Goal: Task Accomplishment & Management: Complete application form

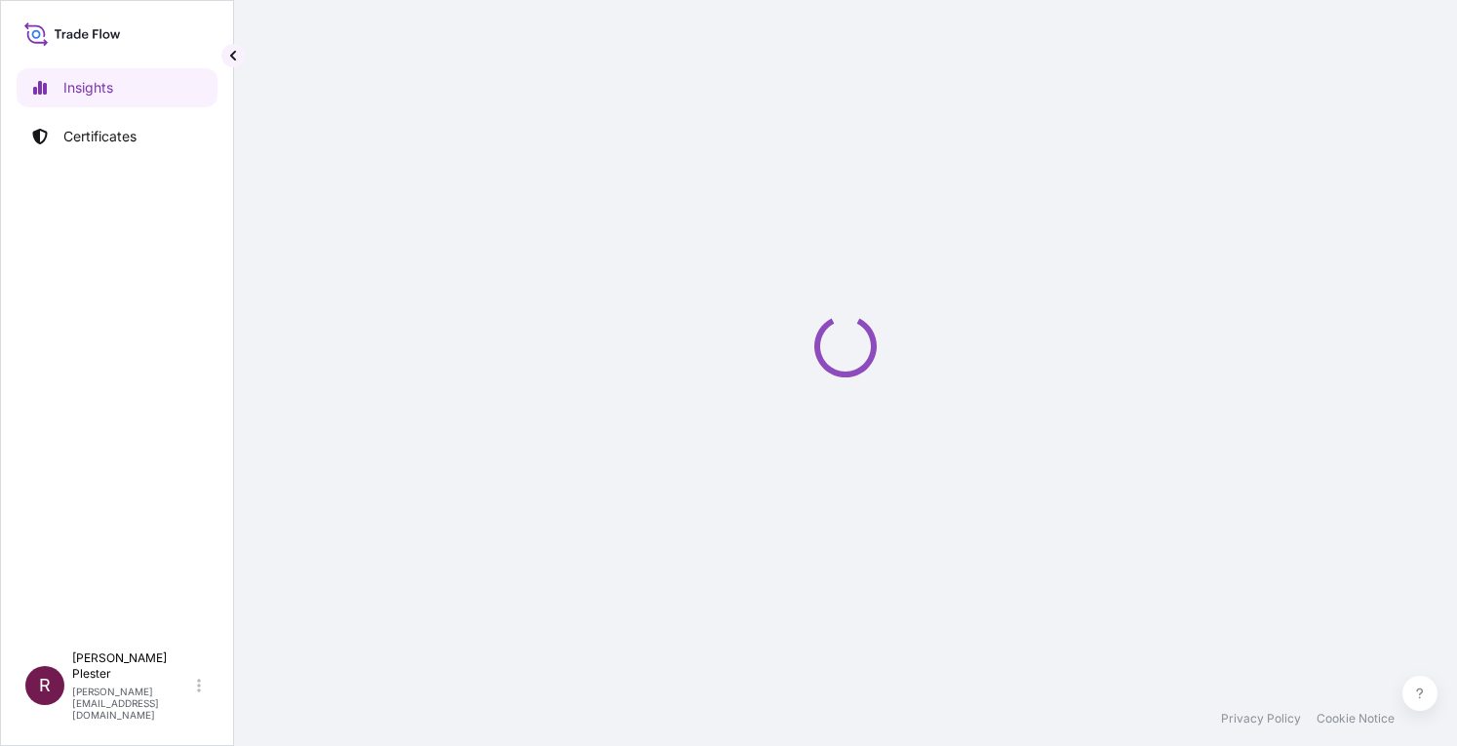
select select "2025"
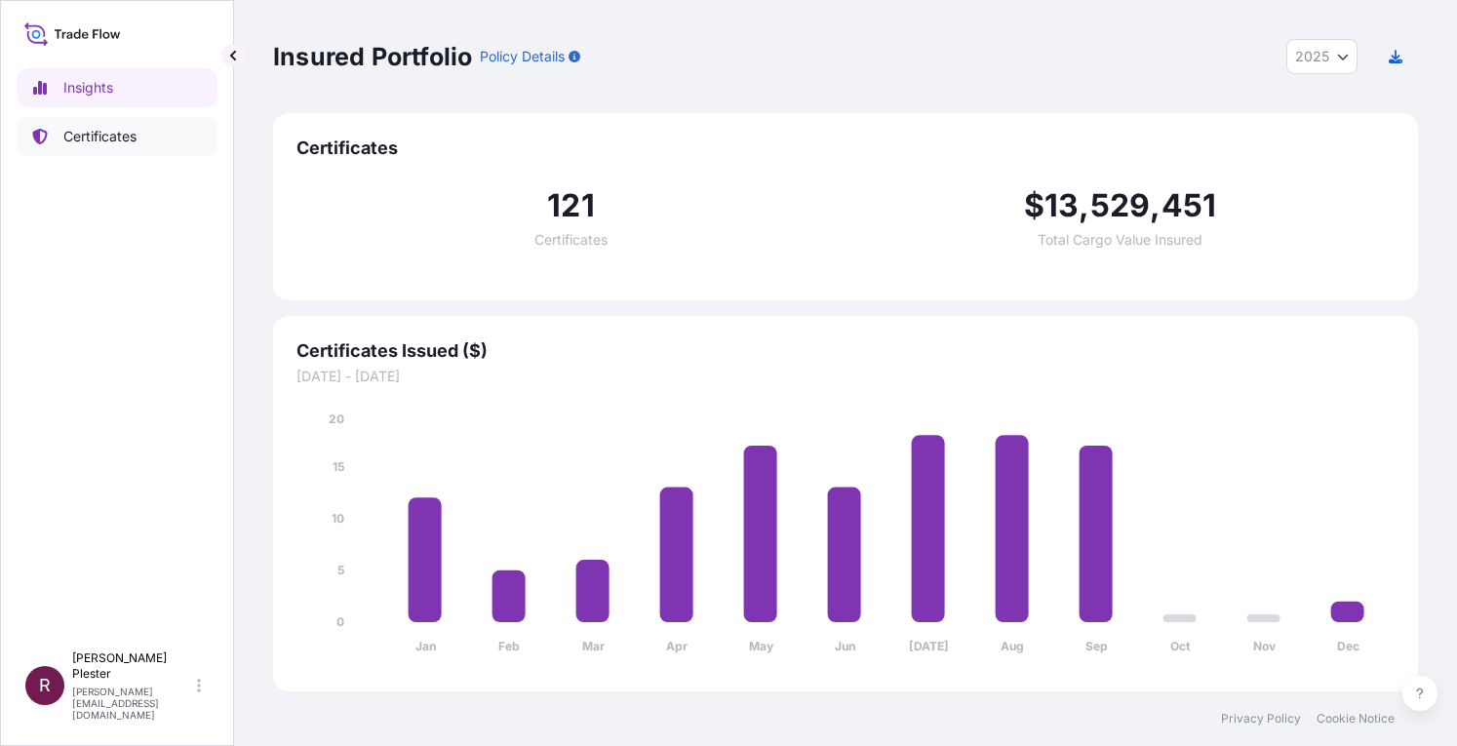
click at [96, 136] on p "Certificates" at bounding box center [99, 137] width 73 height 20
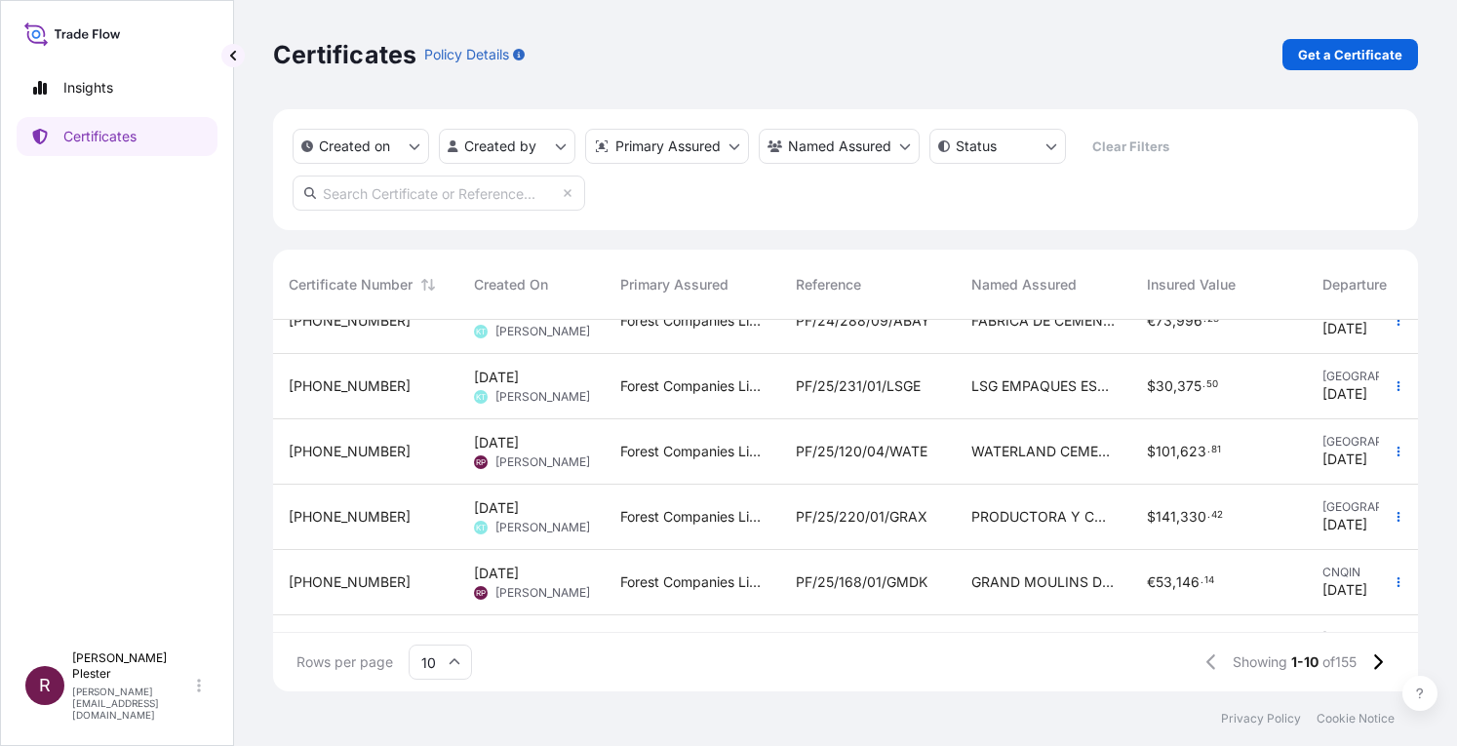
scroll to position [355, 0]
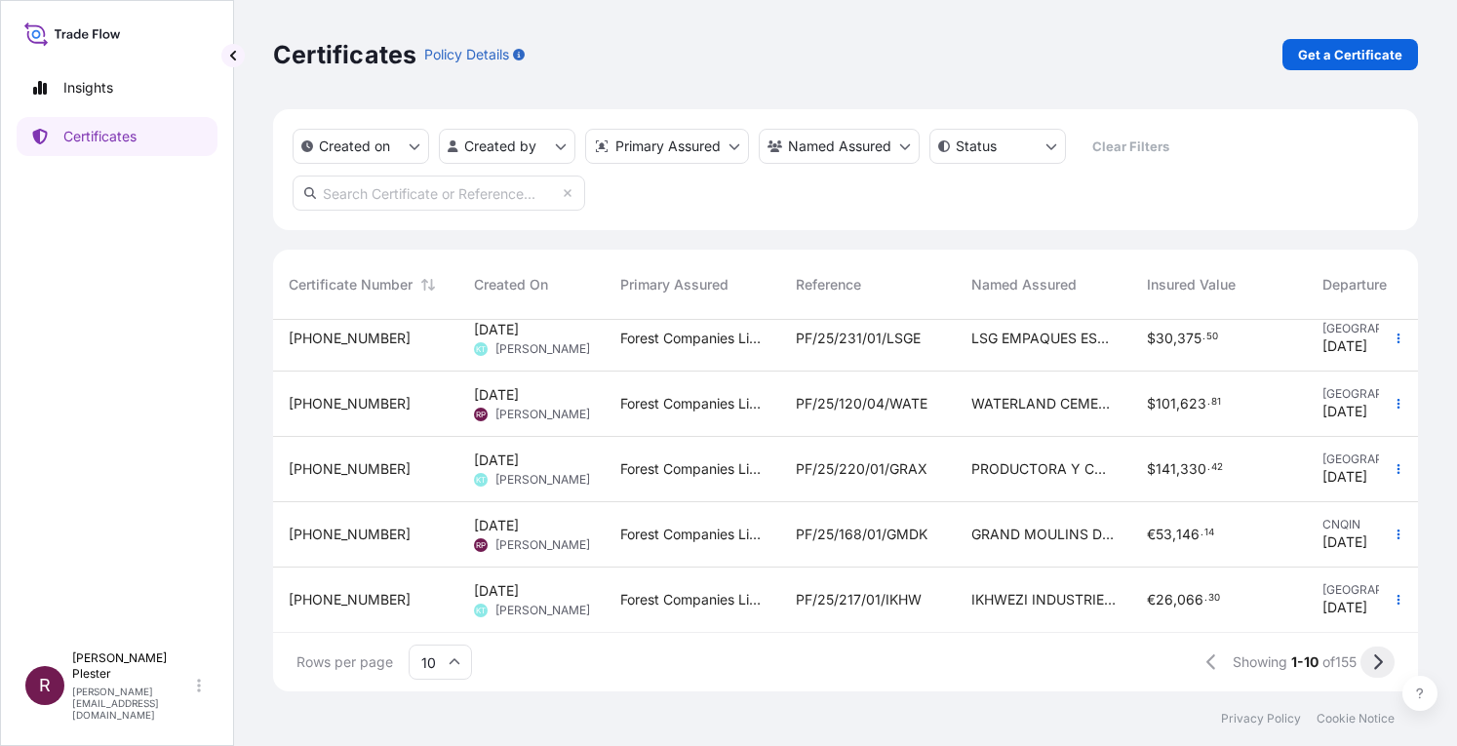
click at [1377, 670] on icon at bounding box center [1377, 662] width 11 height 18
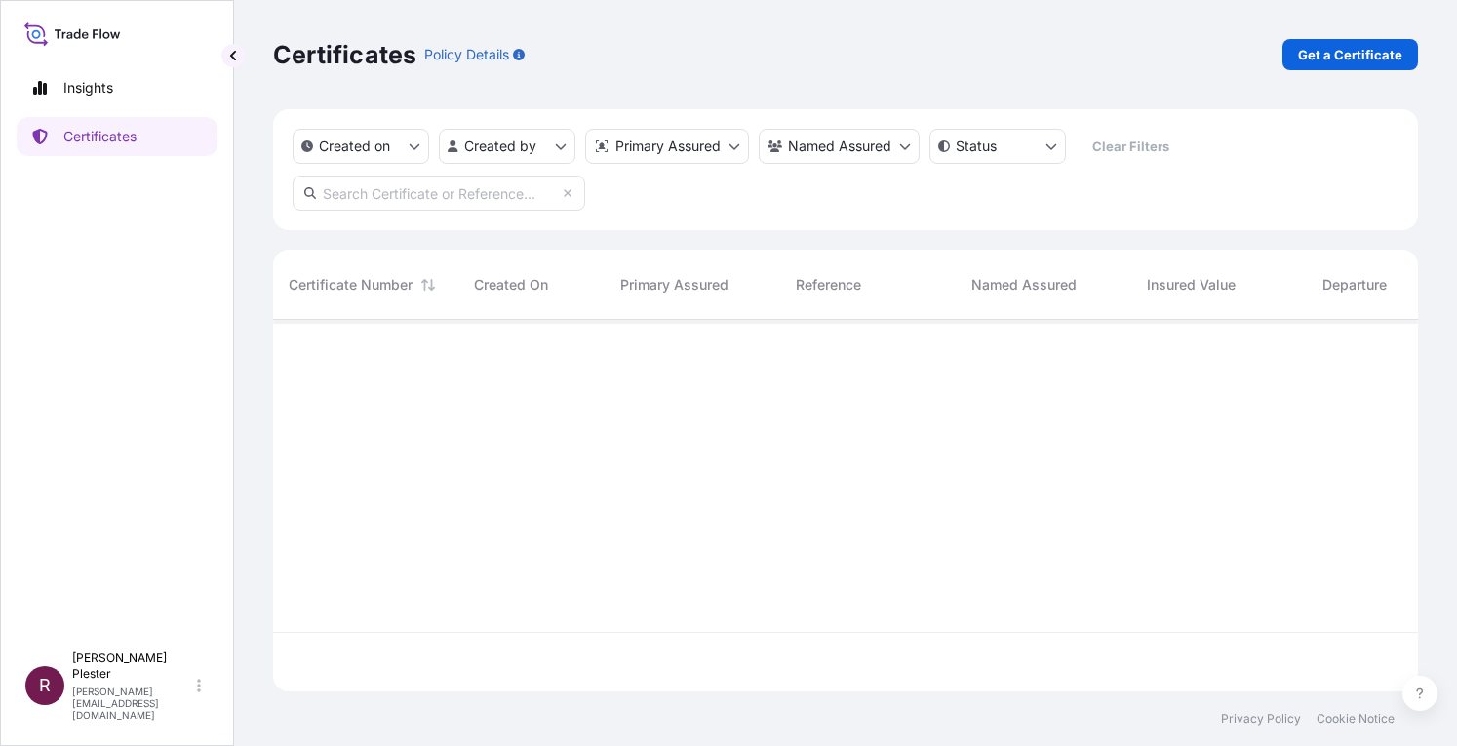
scroll to position [0, 0]
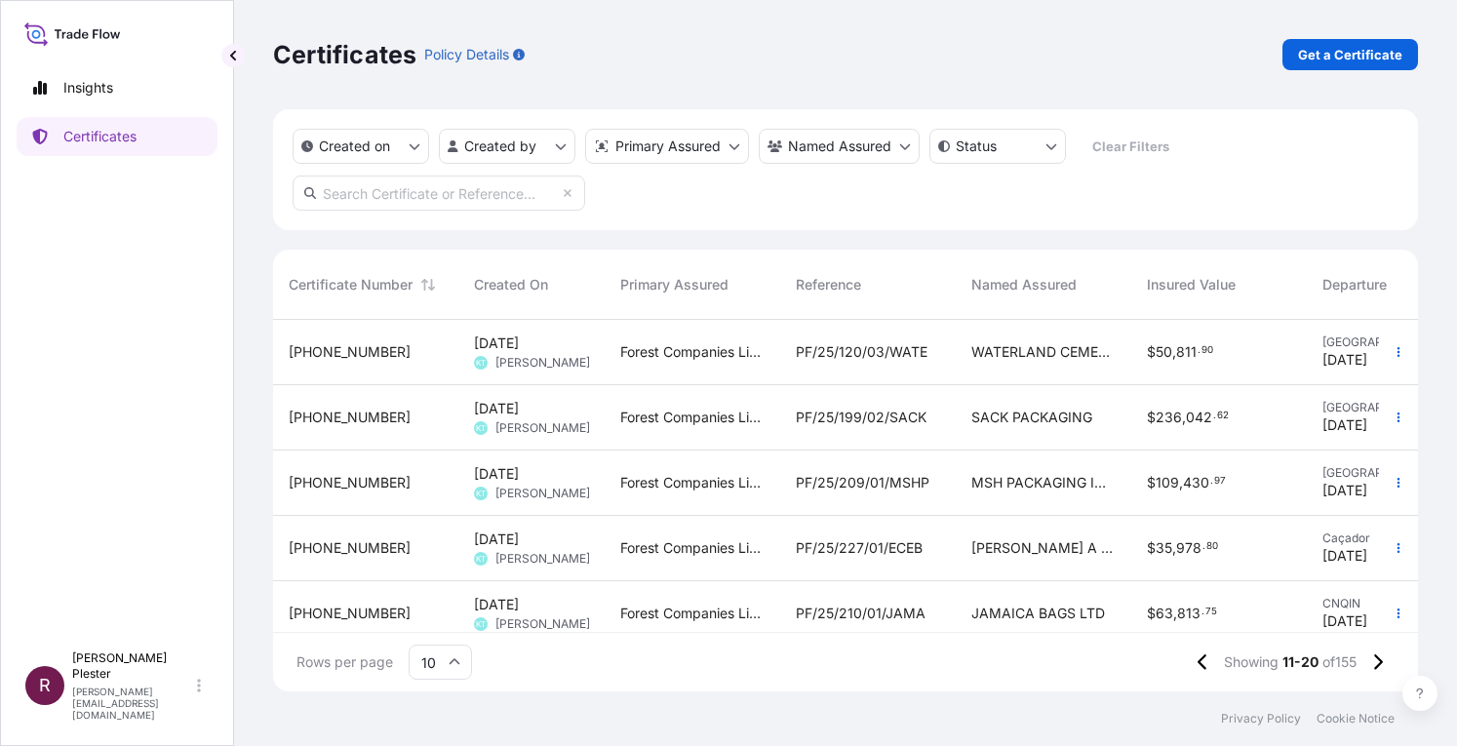
click at [887, 541] on span "PF/25/227/01/ECEB" at bounding box center [859, 548] width 127 height 20
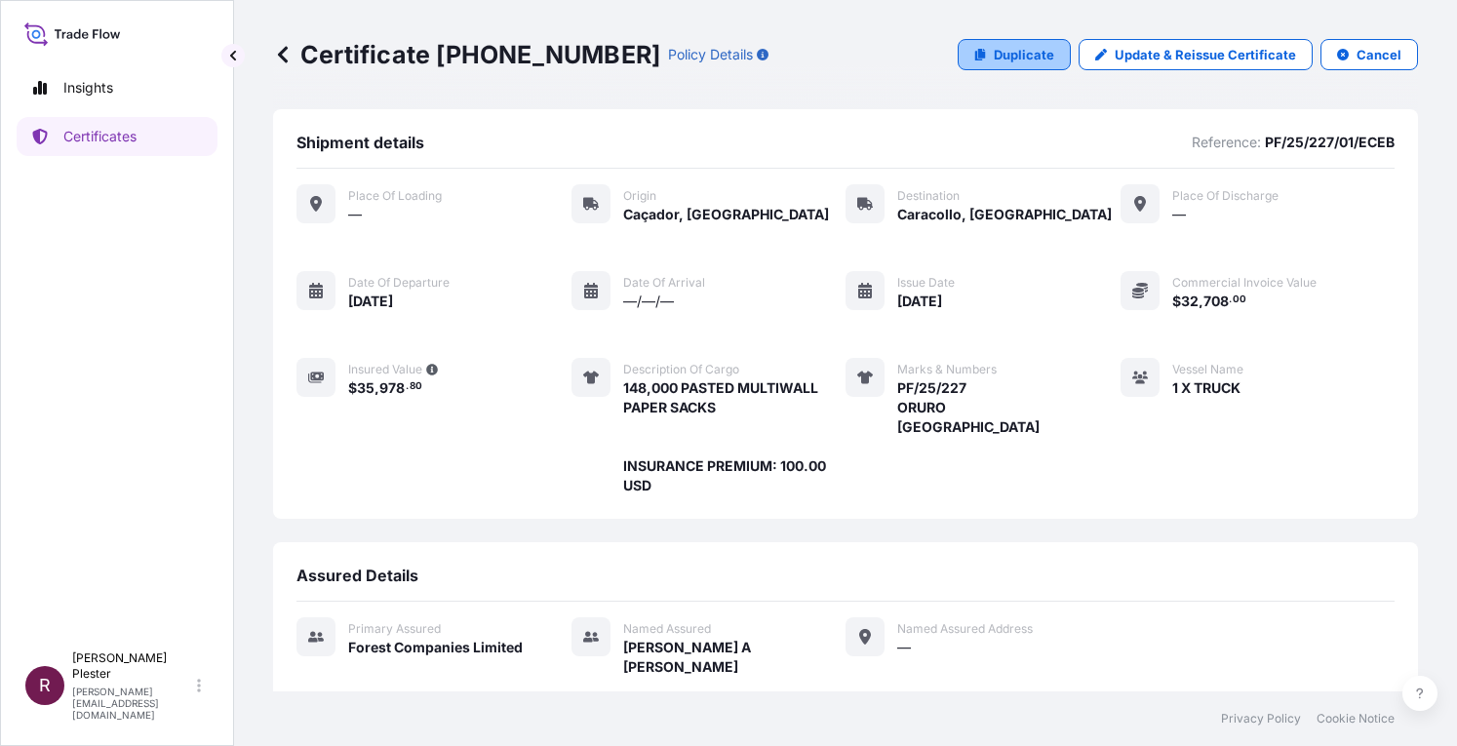
click at [999, 58] on p "Duplicate" at bounding box center [1024, 55] width 60 height 20
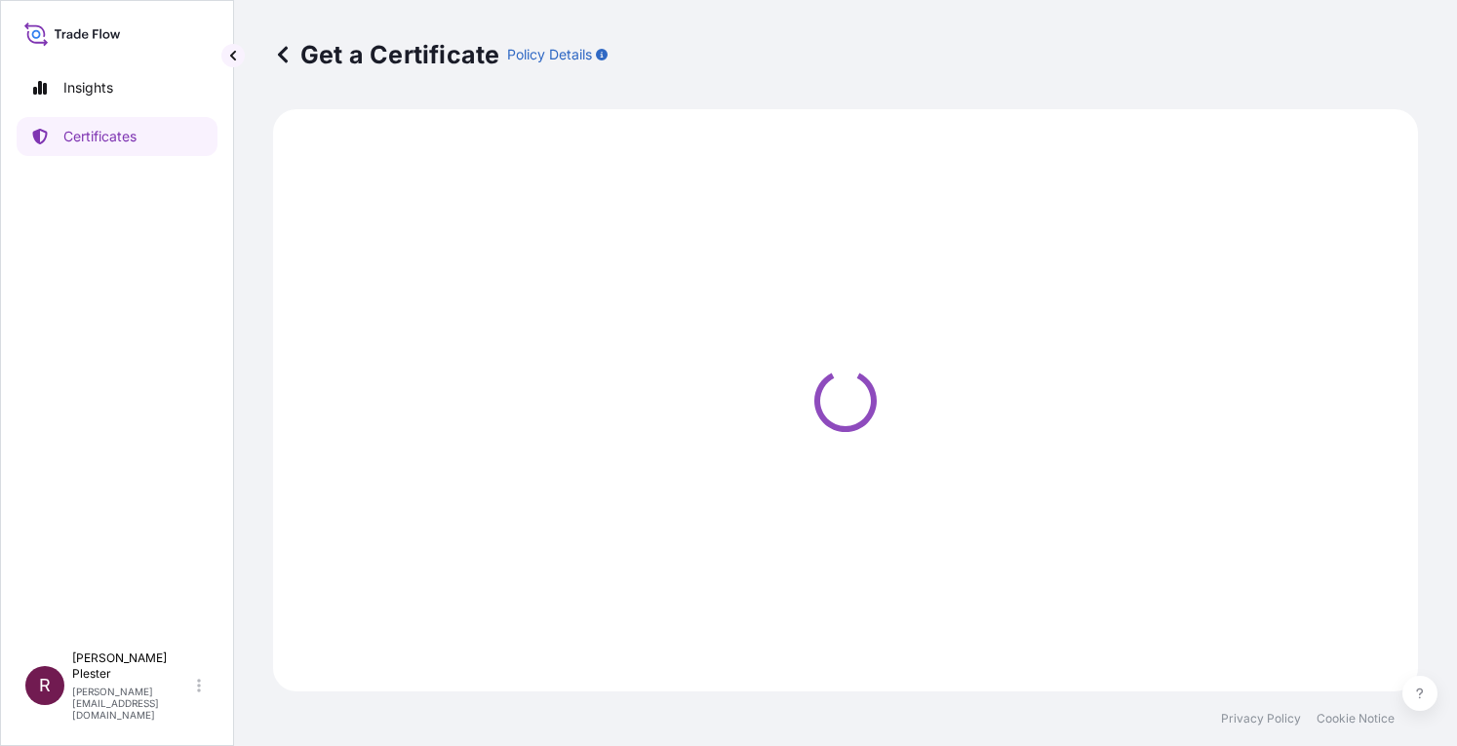
select select "Road"
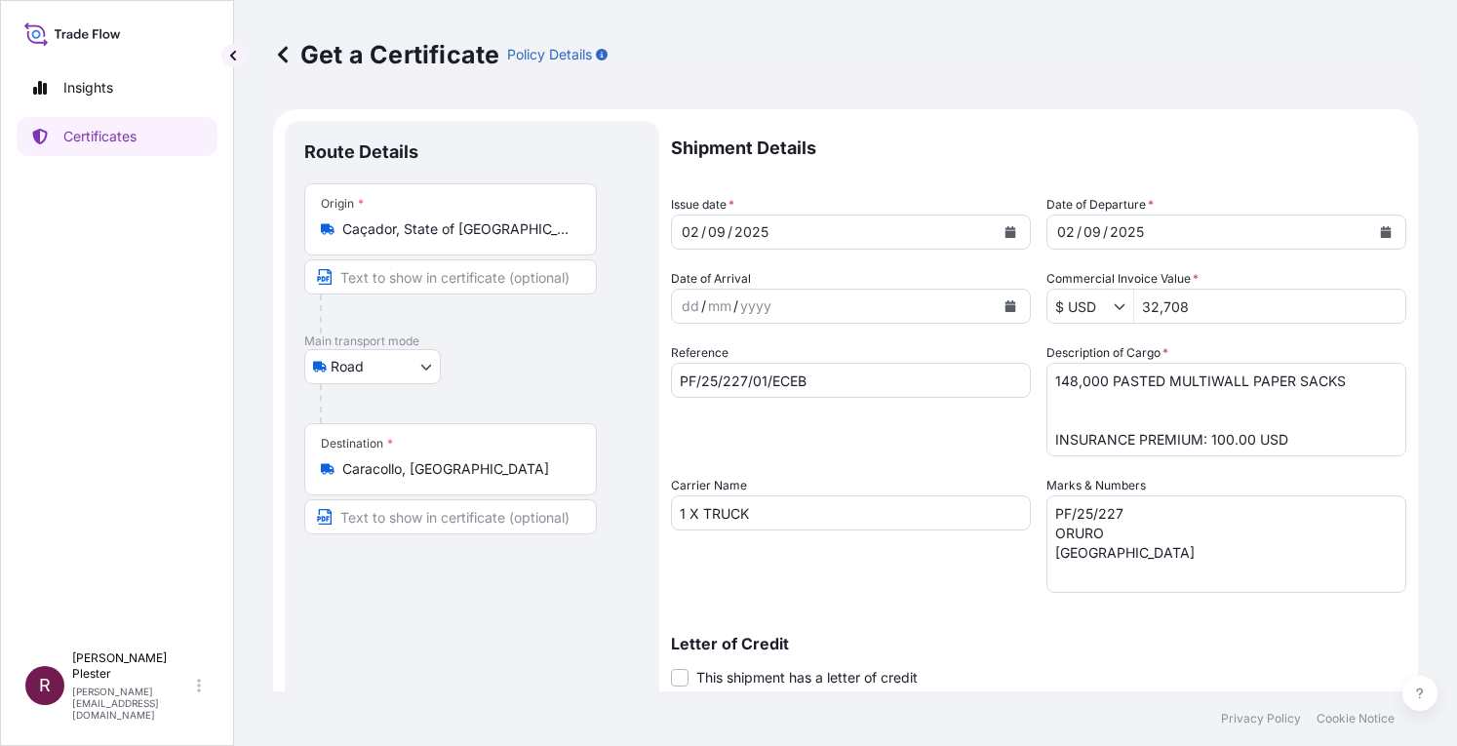
select select "31422"
click at [1380, 228] on icon "Calendar" at bounding box center [1386, 232] width 12 height 12
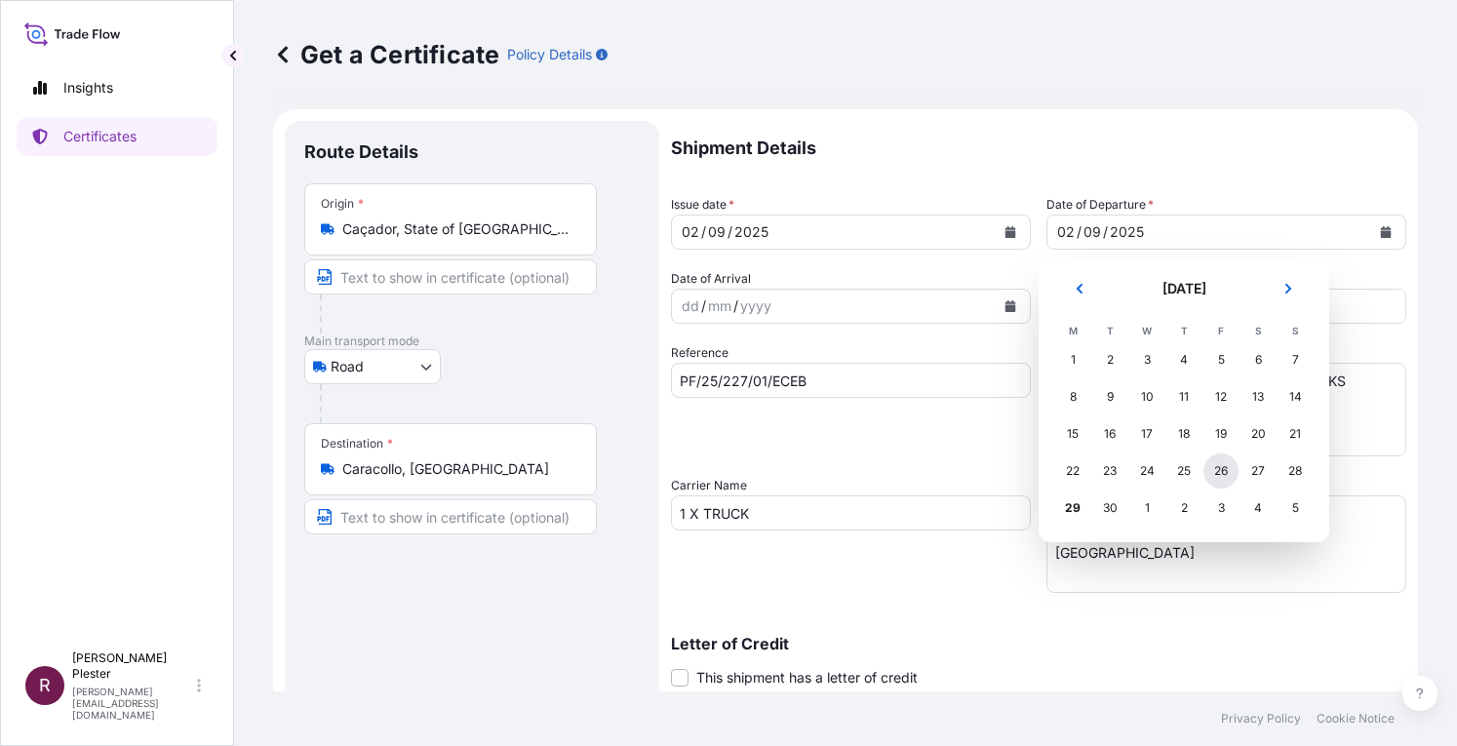
click at [1227, 468] on div "26" at bounding box center [1220, 470] width 35 height 35
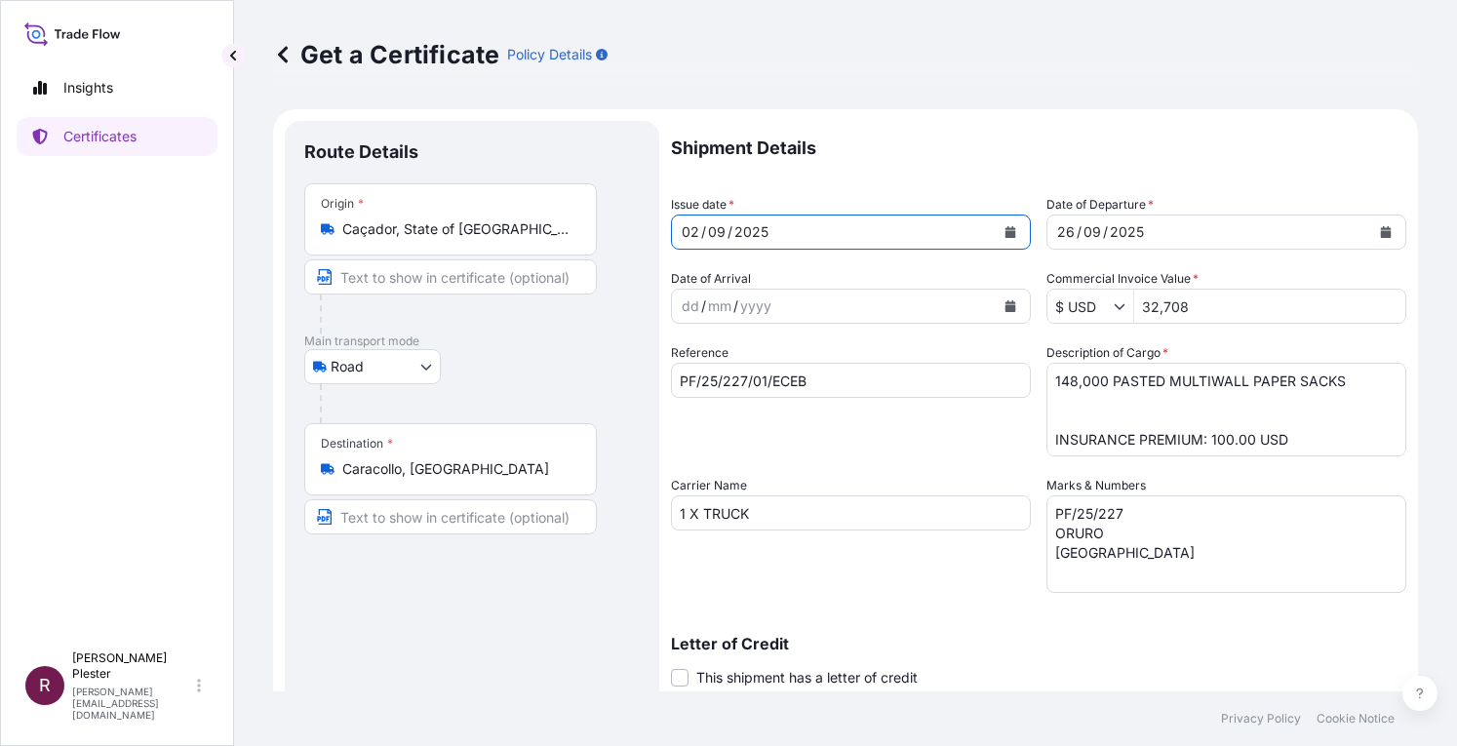
click at [1012, 226] on button "Calendar" at bounding box center [1010, 231] width 31 height 31
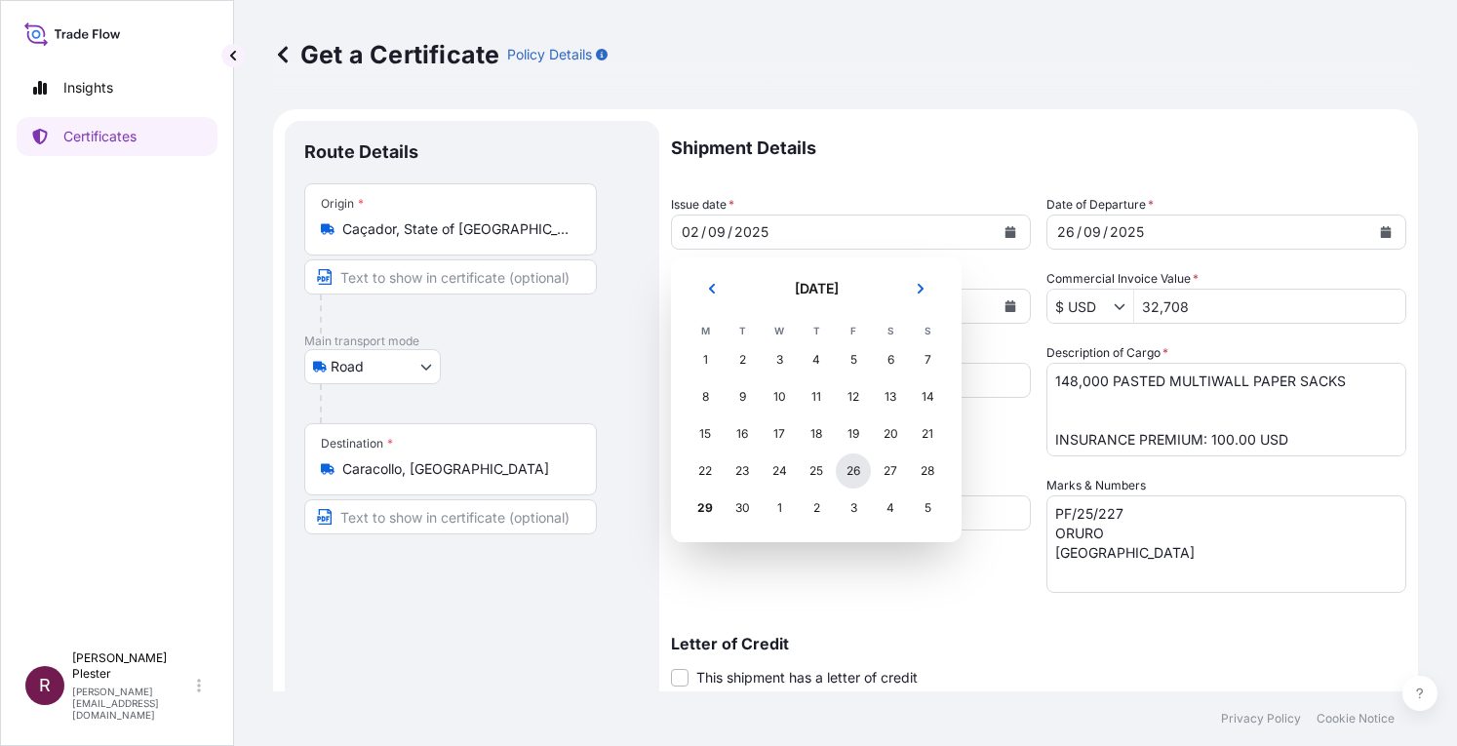
click at [858, 473] on div "26" at bounding box center [853, 470] width 35 height 35
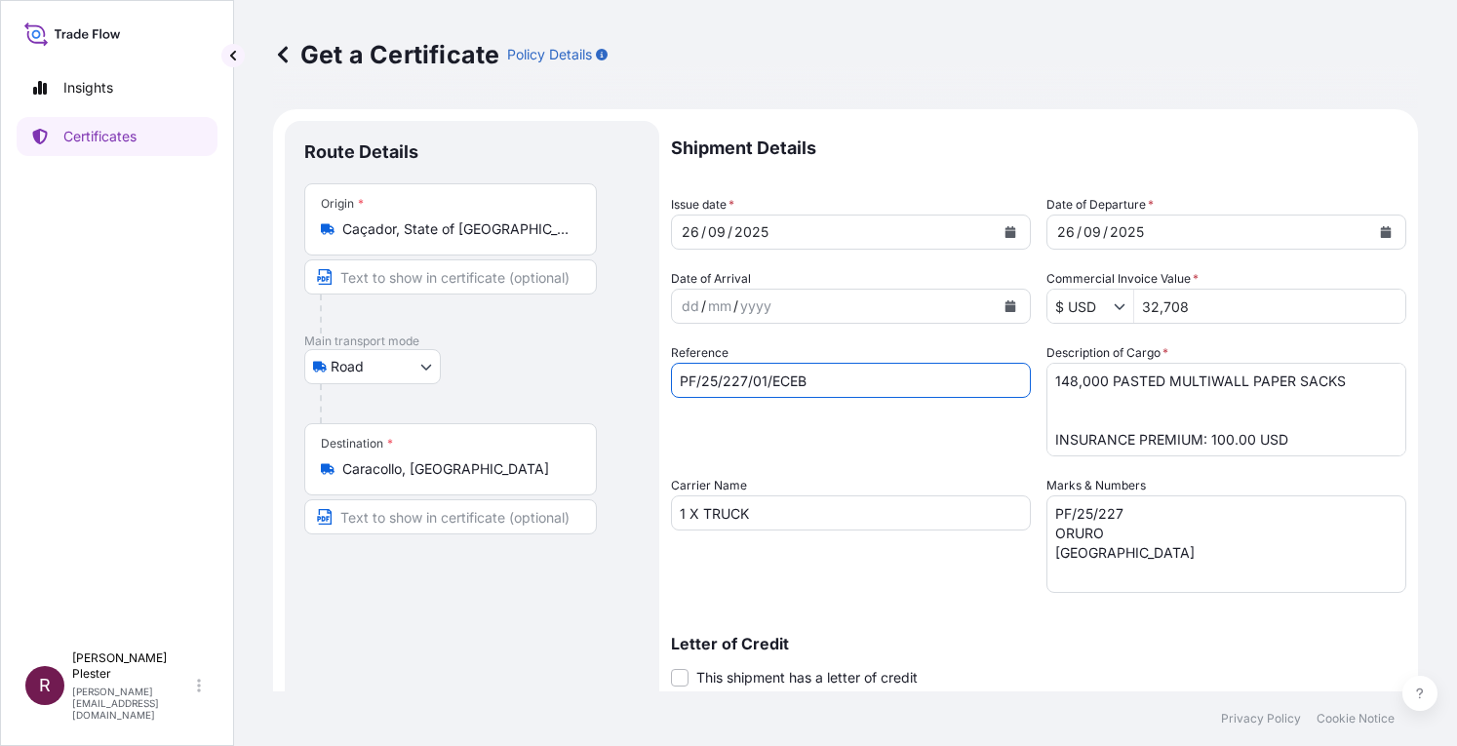
click at [734, 391] on input "PF/25/227/01/ECEB" at bounding box center [851, 380] width 360 height 35
type input "PF/25/253/01/ECEB"
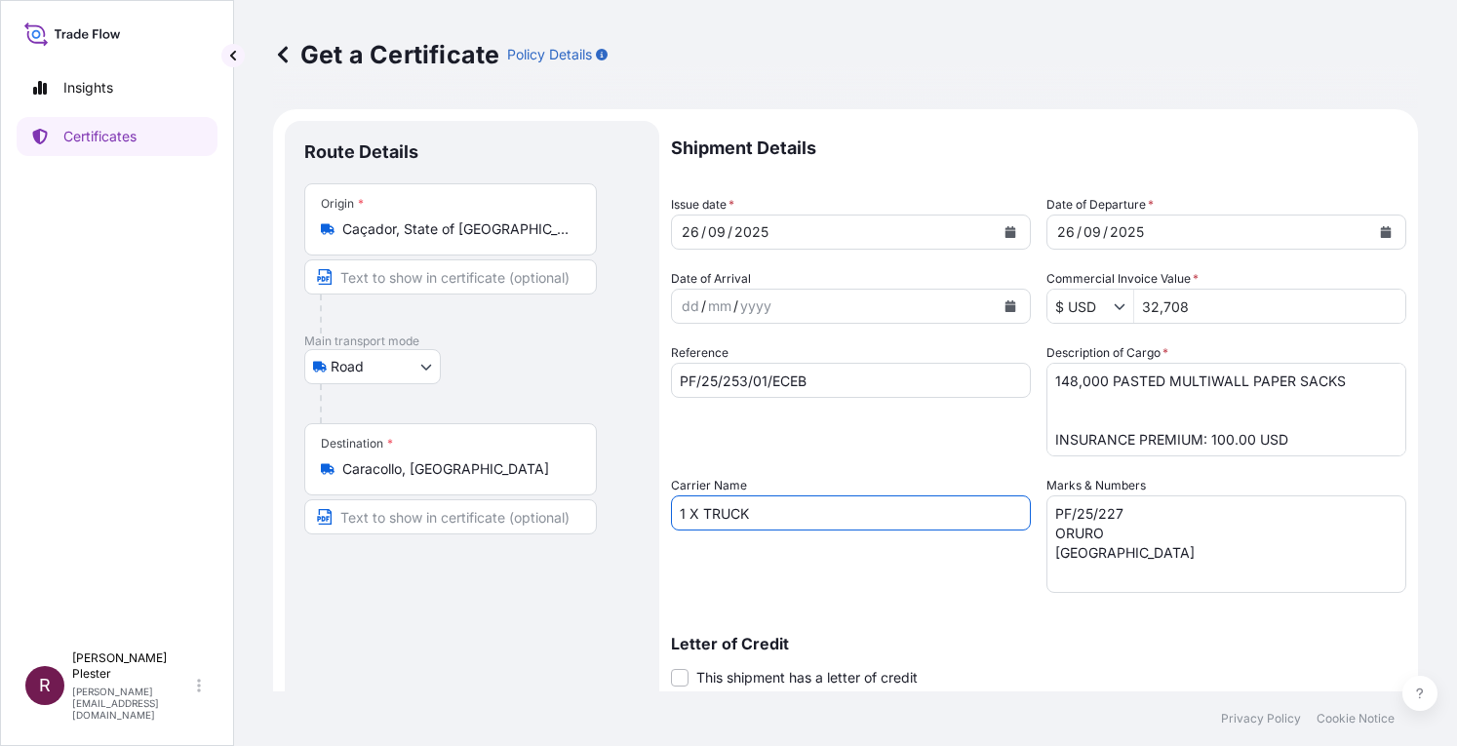
click at [689, 514] on input "1 X TRUCK" at bounding box center [851, 512] width 360 height 35
type input "2 X TRUCK"
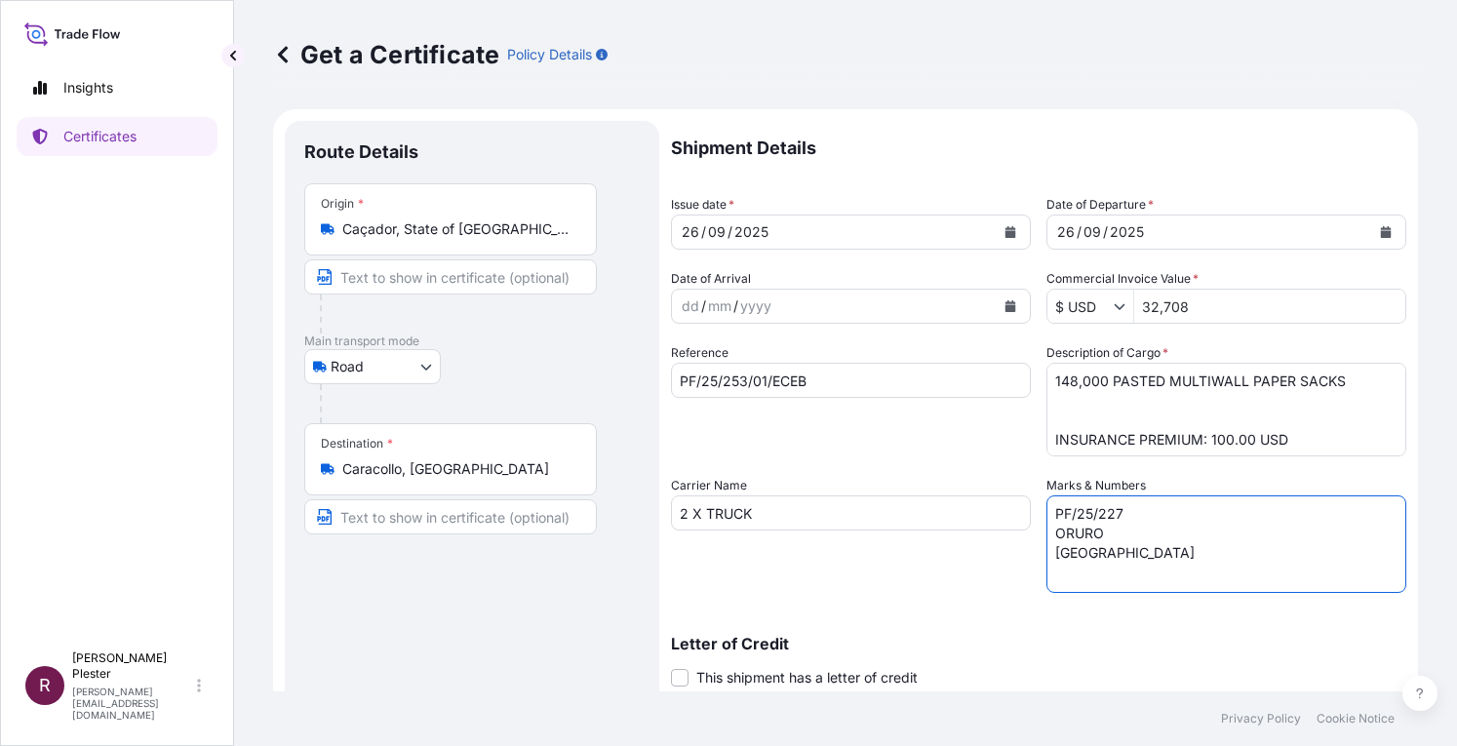
click at [1116, 517] on textarea "PF/25/227 ORURO [GEOGRAPHIC_DATA]" at bounding box center [1226, 544] width 360 height 98
type textarea "PF/25/253 ORURO [GEOGRAPHIC_DATA]"
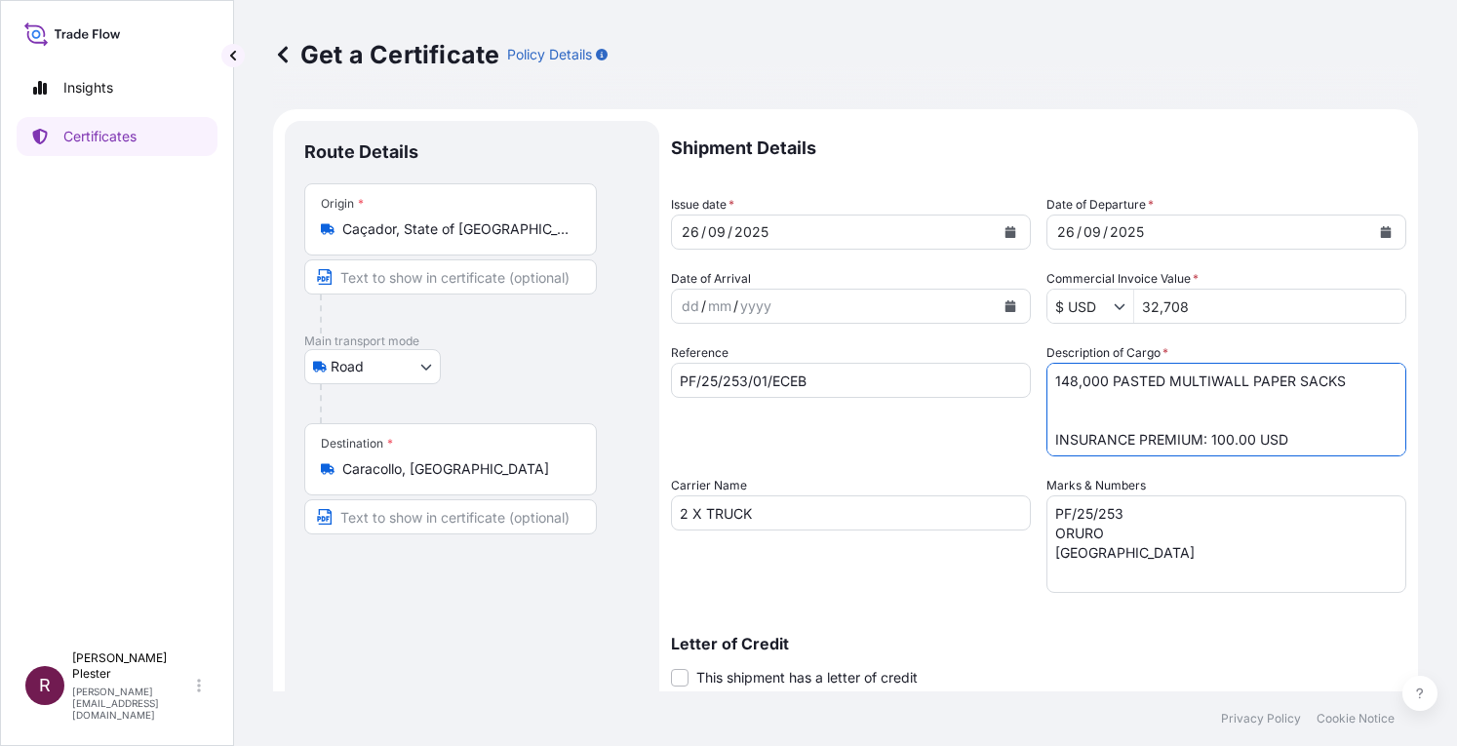
click at [1065, 379] on textarea "148,000 PASTED MULTIWALL PAPER SACKS INSURANCE PREMIUM: 100.00 USD" at bounding box center [1226, 410] width 360 height 94
click at [1244, 438] on textarea "148,000 PASTED MULTIWALL PAPER SACKS INSURANCE PREMIUM: 100.00 USD" at bounding box center [1226, 410] width 360 height 94
click at [1179, 414] on textarea "148,000 PASTED MULTIWALL PAPER SACKS INSURANCE PREMIUM: 100.00 USD" at bounding box center [1226, 410] width 360 height 94
type textarea "288,000 PASTED MULTIWALL PAPER SACKS INSURANCE PREMIUM: 68.05 USD"
click at [1187, 301] on input "32,708" at bounding box center [1269, 306] width 271 height 35
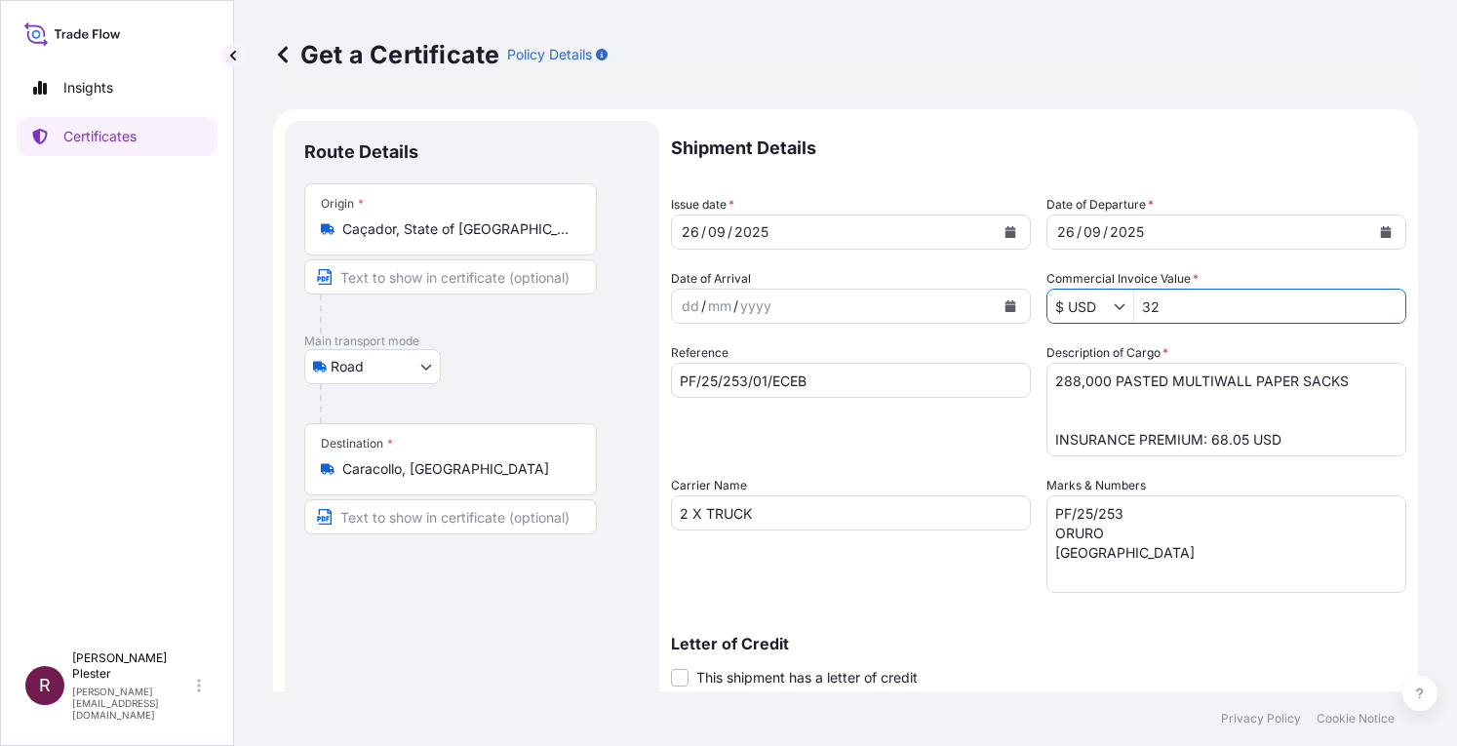
type input "3"
click at [880, 432] on div "Reference PF/25/253/01/ECEB" at bounding box center [851, 399] width 360 height 113
click at [1150, 307] on input "63,648" at bounding box center [1269, 306] width 271 height 35
click at [1182, 306] on input "63648" at bounding box center [1269, 306] width 271 height 35
click at [946, 436] on div "Reference PF/25/253/01/ECEB" at bounding box center [851, 399] width 360 height 113
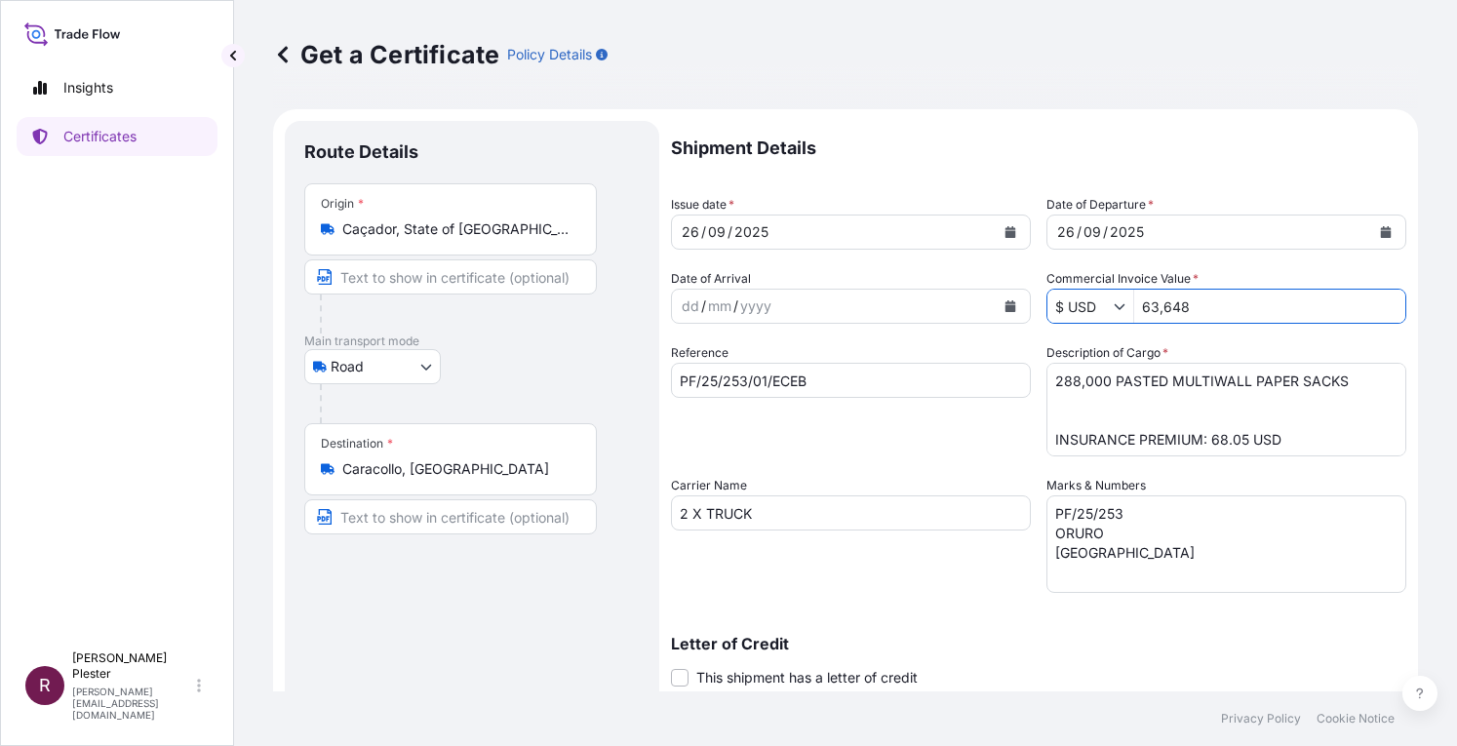
click at [1189, 299] on input "63,648" at bounding box center [1269, 306] width 271 height 35
type input "63,648"
click at [420, 568] on div "Route Details Place of loading Road / [GEOGRAPHIC_DATA] / Inland Origin * Caçad…" at bounding box center [471, 538] width 335 height 797
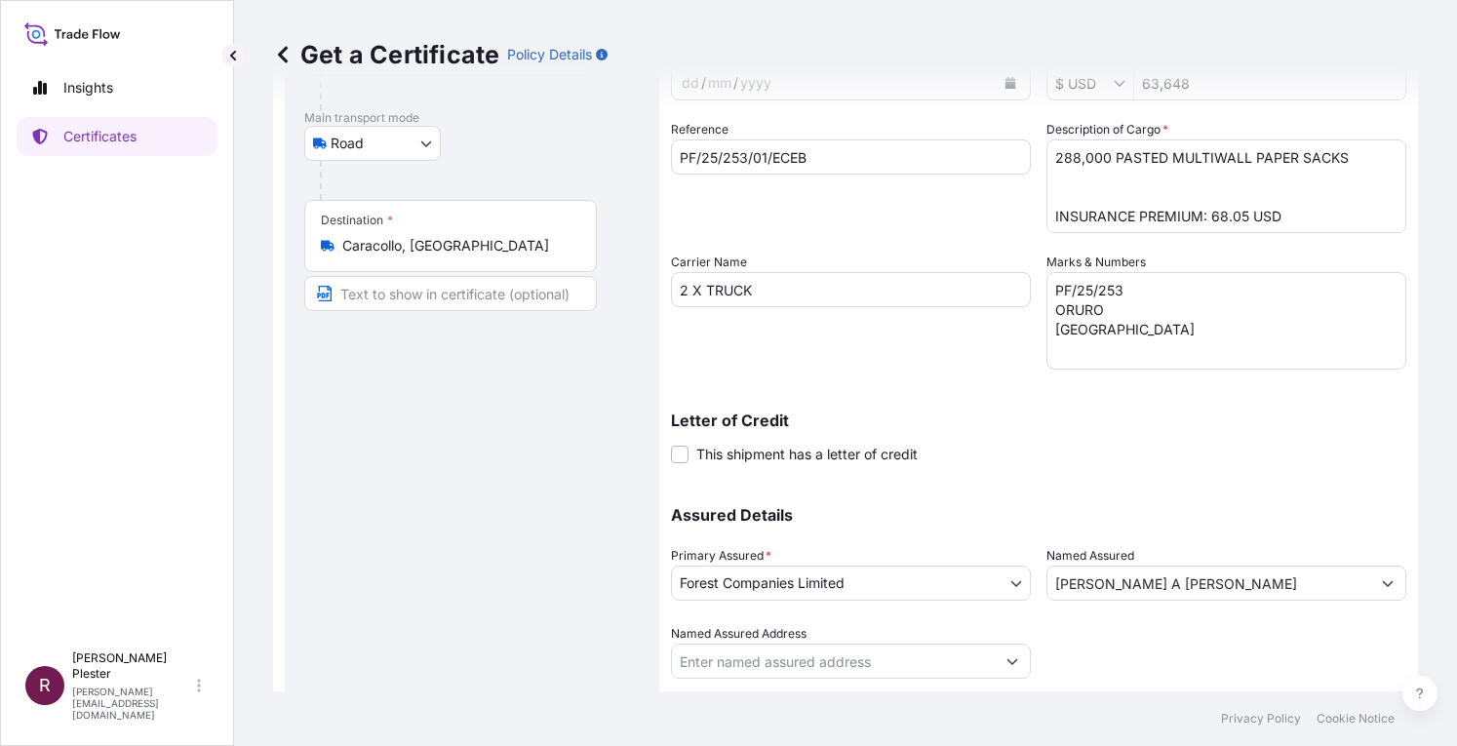
scroll to position [276, 0]
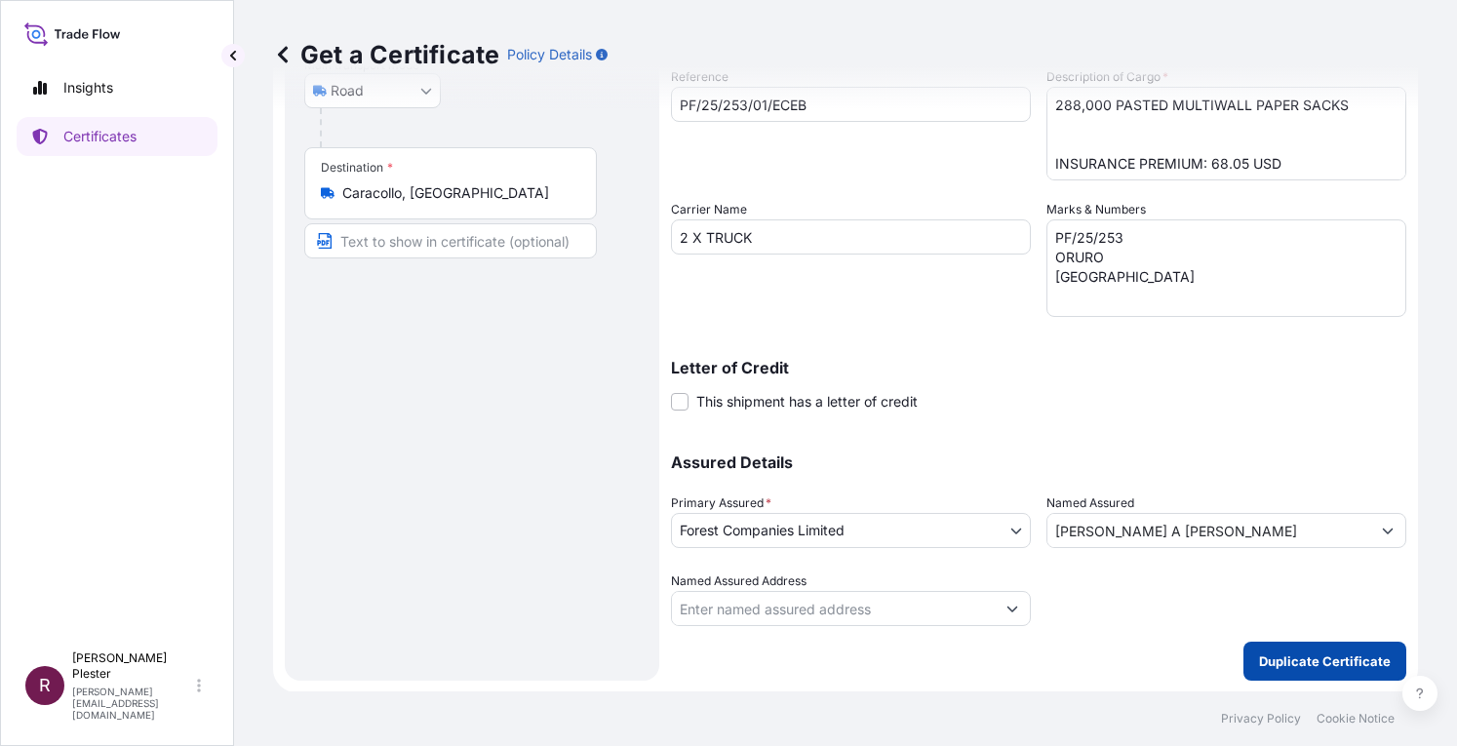
click at [1327, 664] on p "Duplicate Certificate" at bounding box center [1325, 661] width 132 height 20
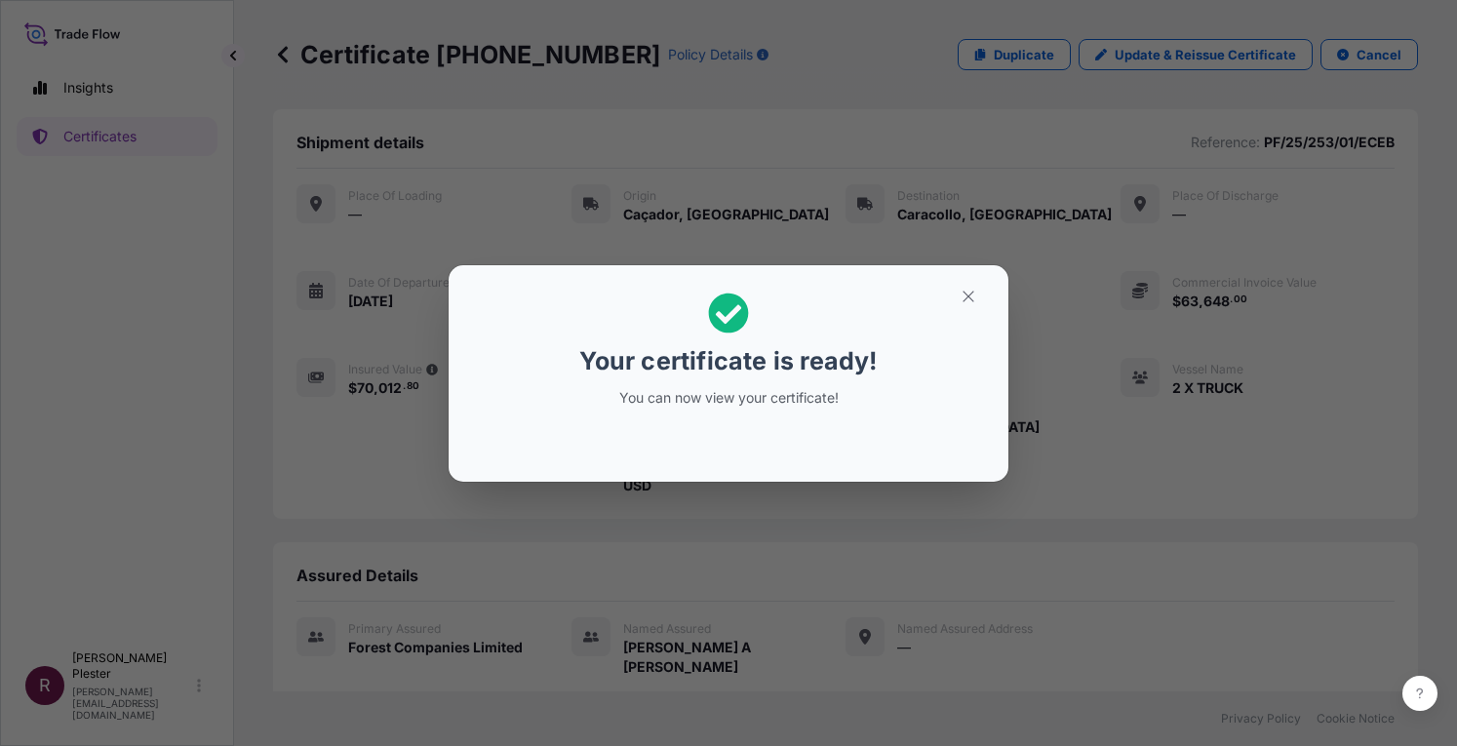
click at [743, 385] on div "Your certificate is ready! You can now view your certificate!" at bounding box center [728, 350] width 300 height 138
click at [969, 295] on icon "button" at bounding box center [967, 296] width 11 height 11
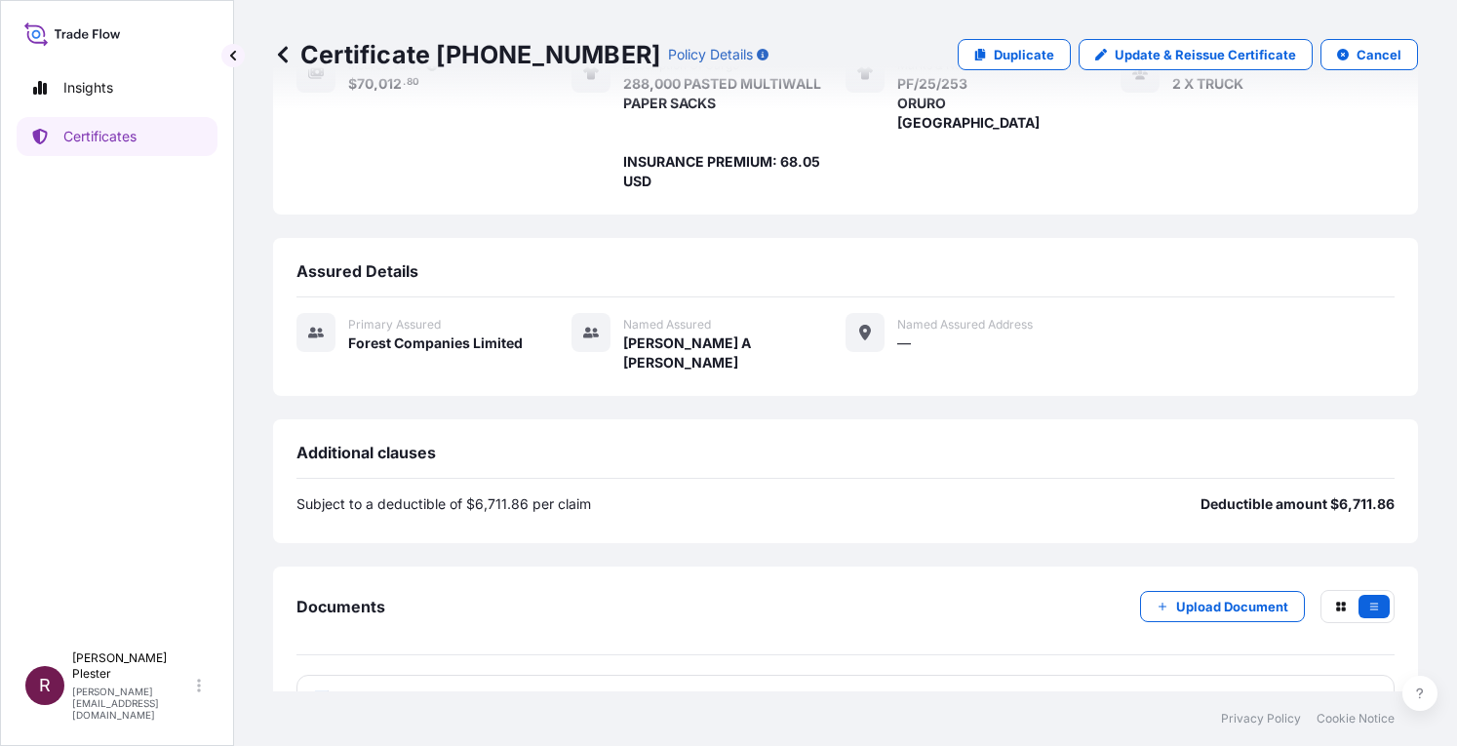
scroll to position [358, 0]
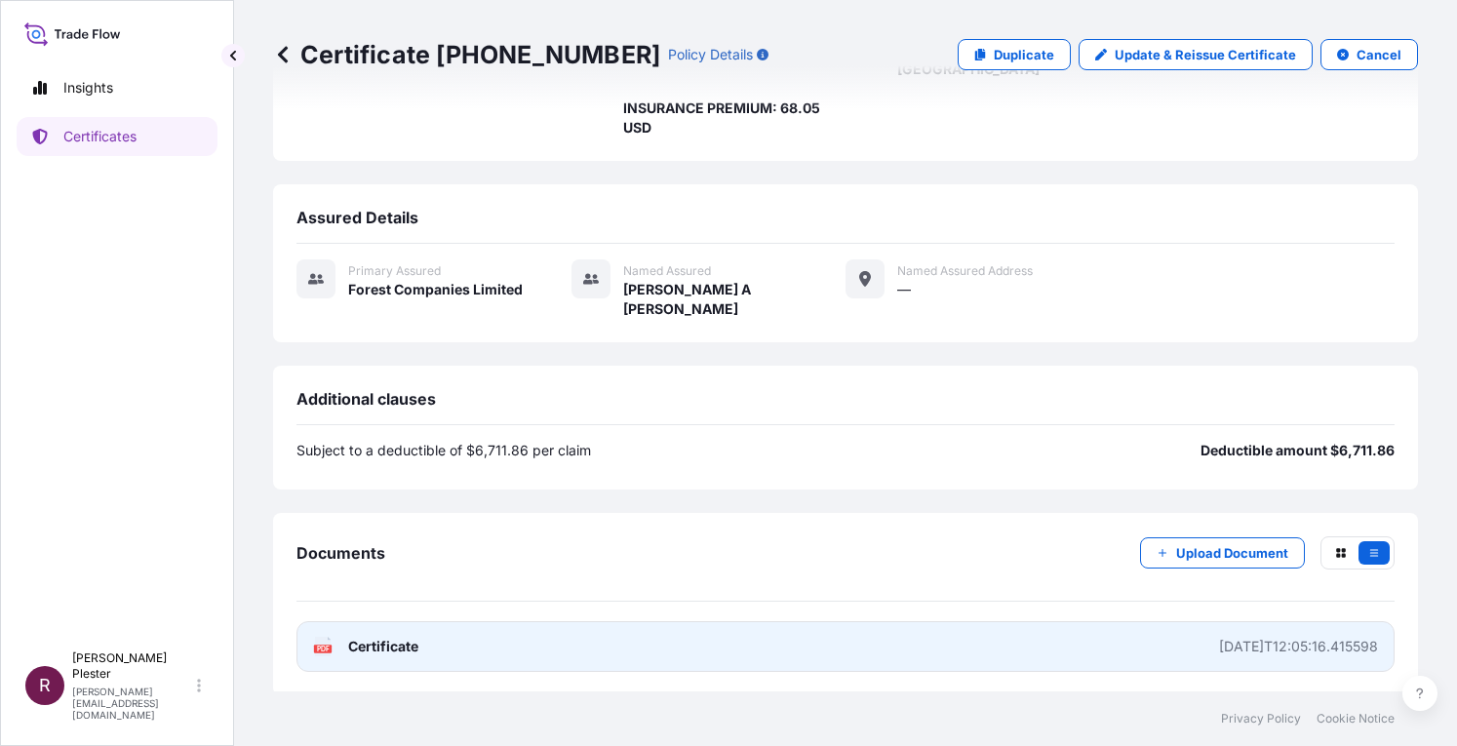
click at [370, 648] on span "Certificate" at bounding box center [383, 647] width 70 height 20
